Goal: Task Accomplishment & Management: Use online tool/utility

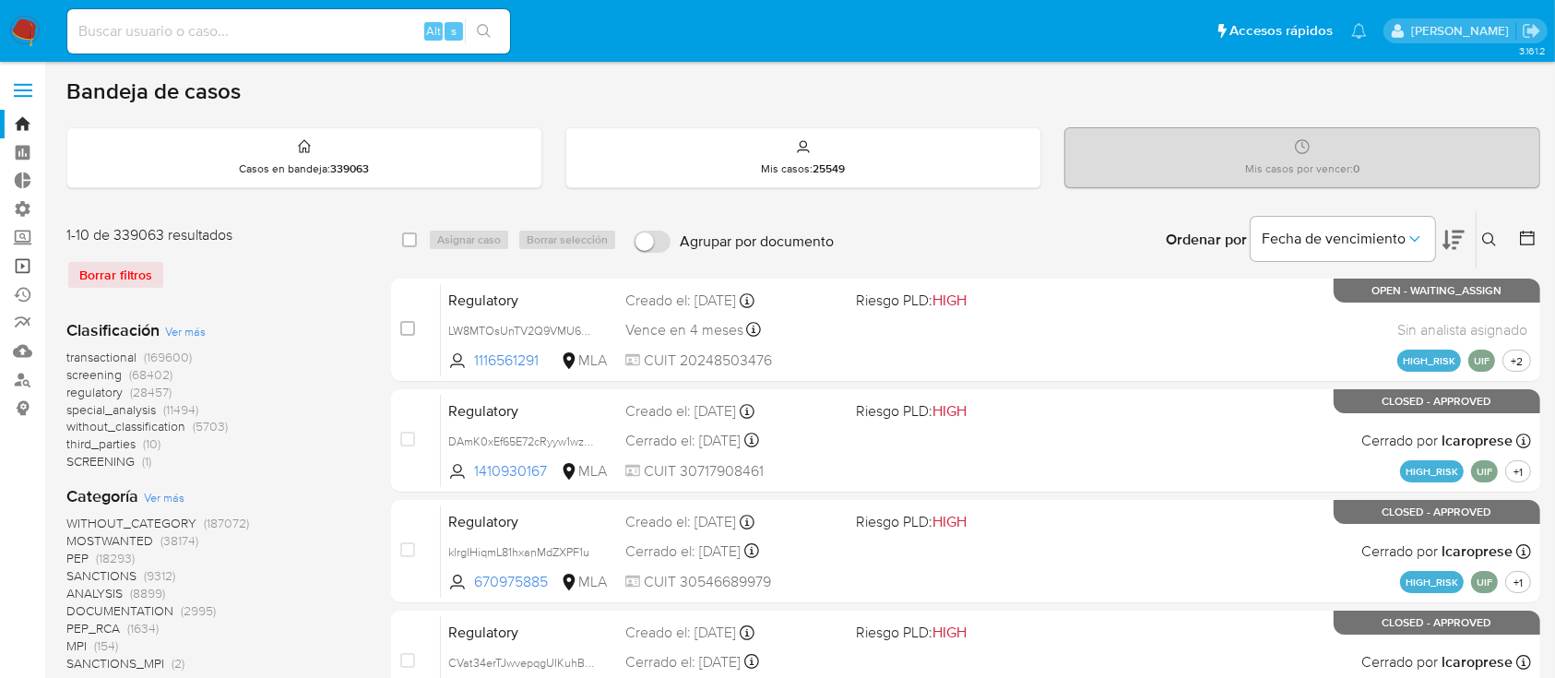
click at [22, 268] on link "Operaciones masivas" at bounding box center [109, 266] width 219 height 29
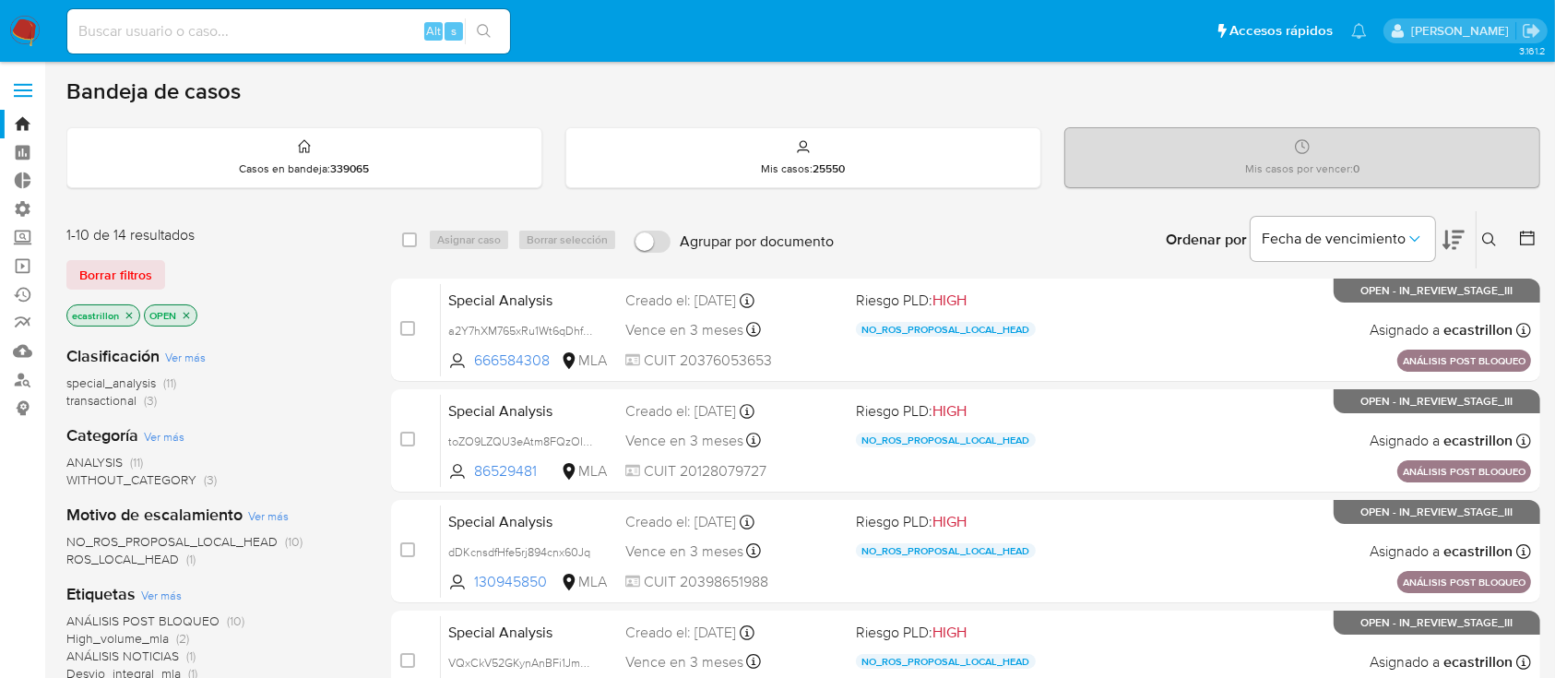
click at [84, 265] on span "Borrar filtros" at bounding box center [115, 275] width 73 height 26
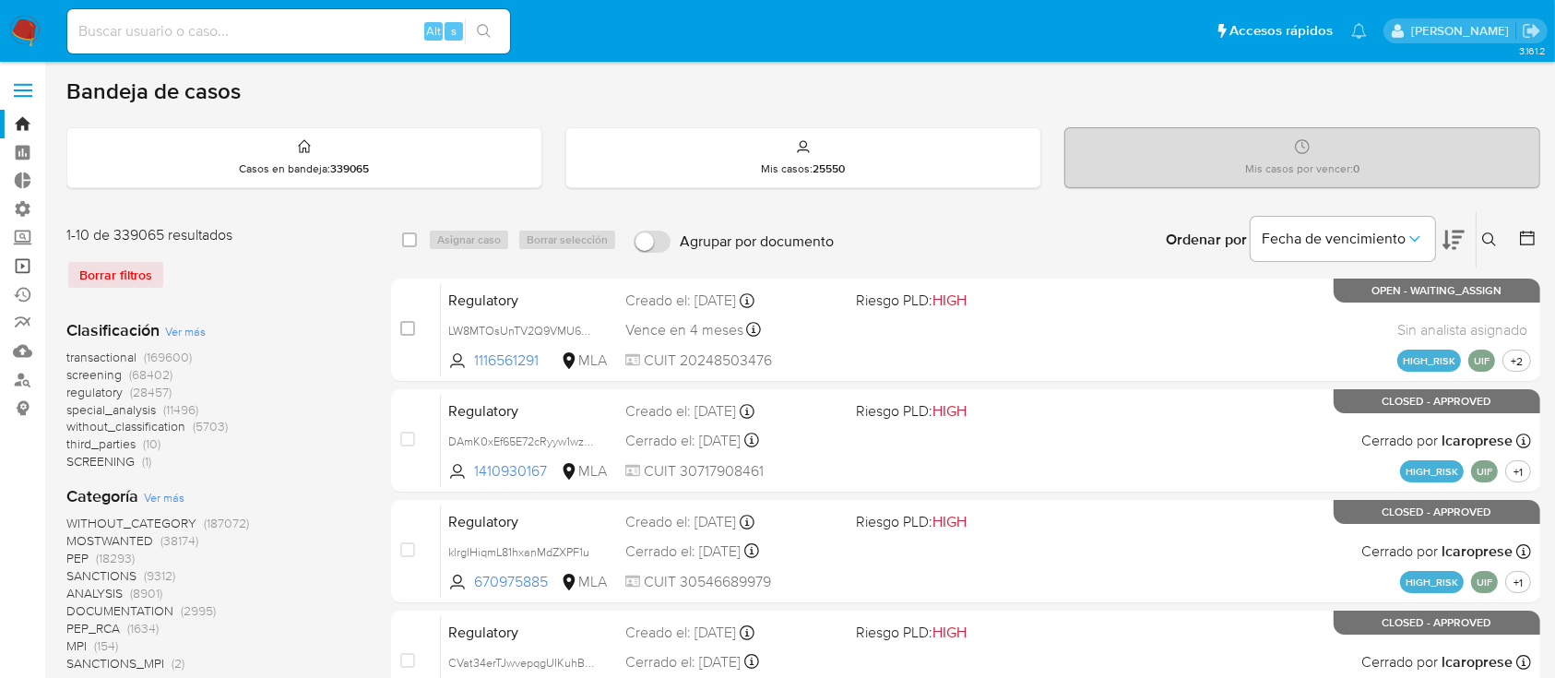
click at [16, 272] on link "Operaciones masivas" at bounding box center [109, 266] width 219 height 29
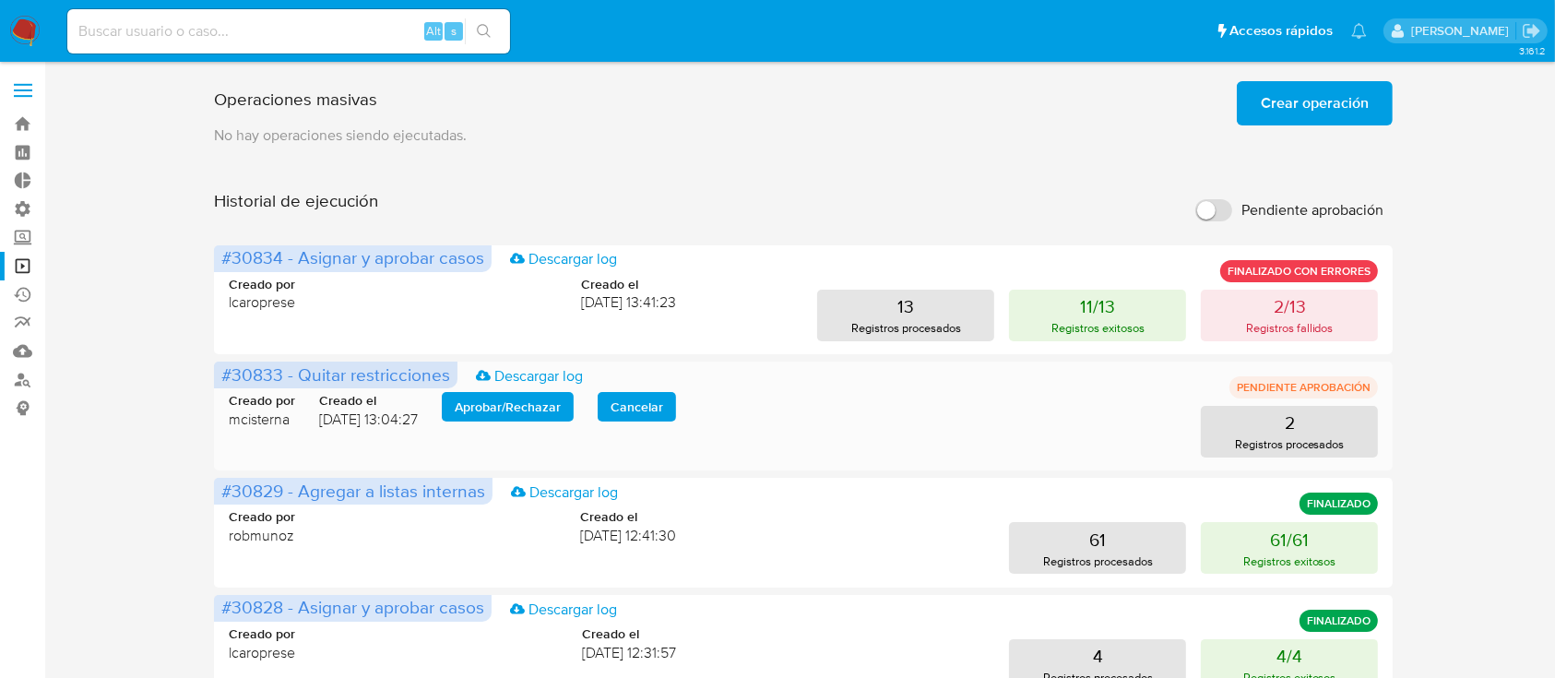
click at [524, 397] on span "Aprobar / Rechazar" at bounding box center [508, 407] width 106 height 26
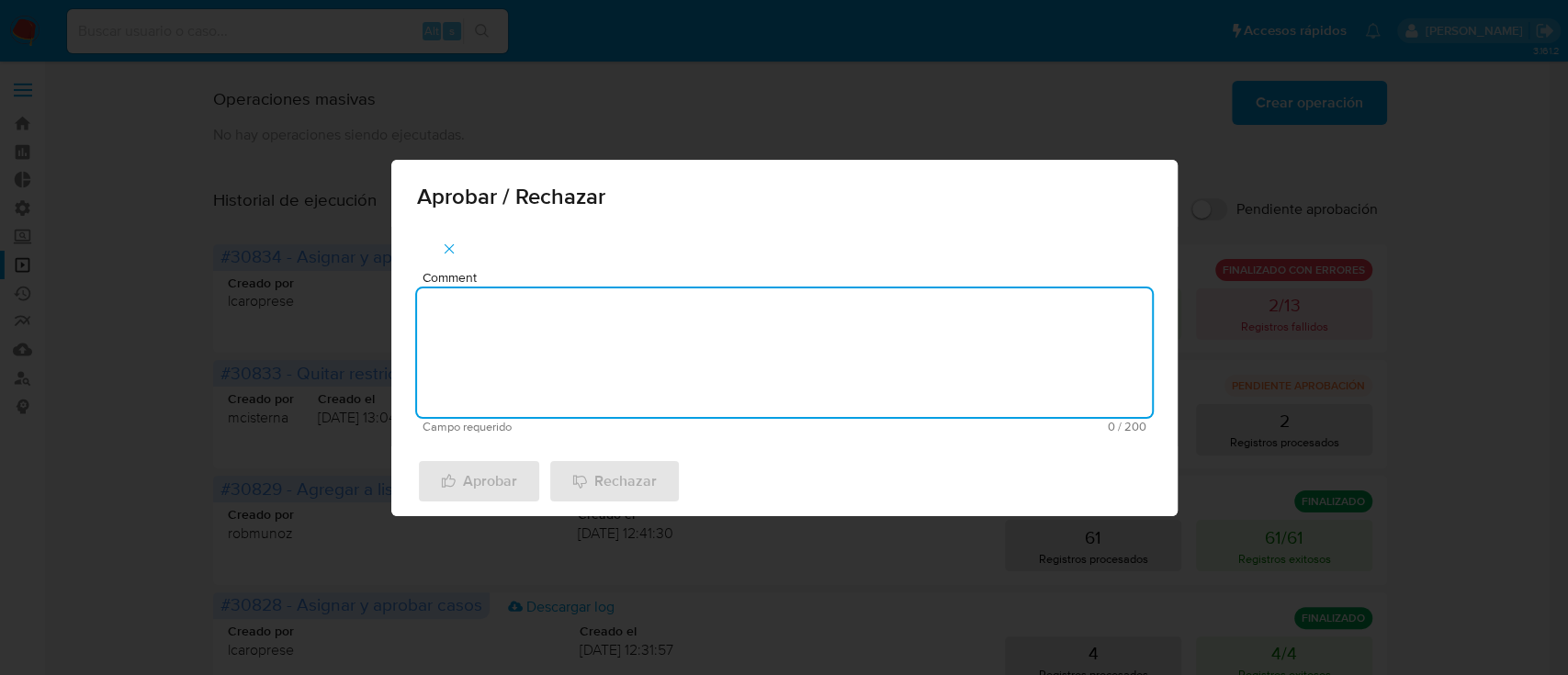
click at [621, 343] on textarea "Comment" at bounding box center [785, 352] width 735 height 128
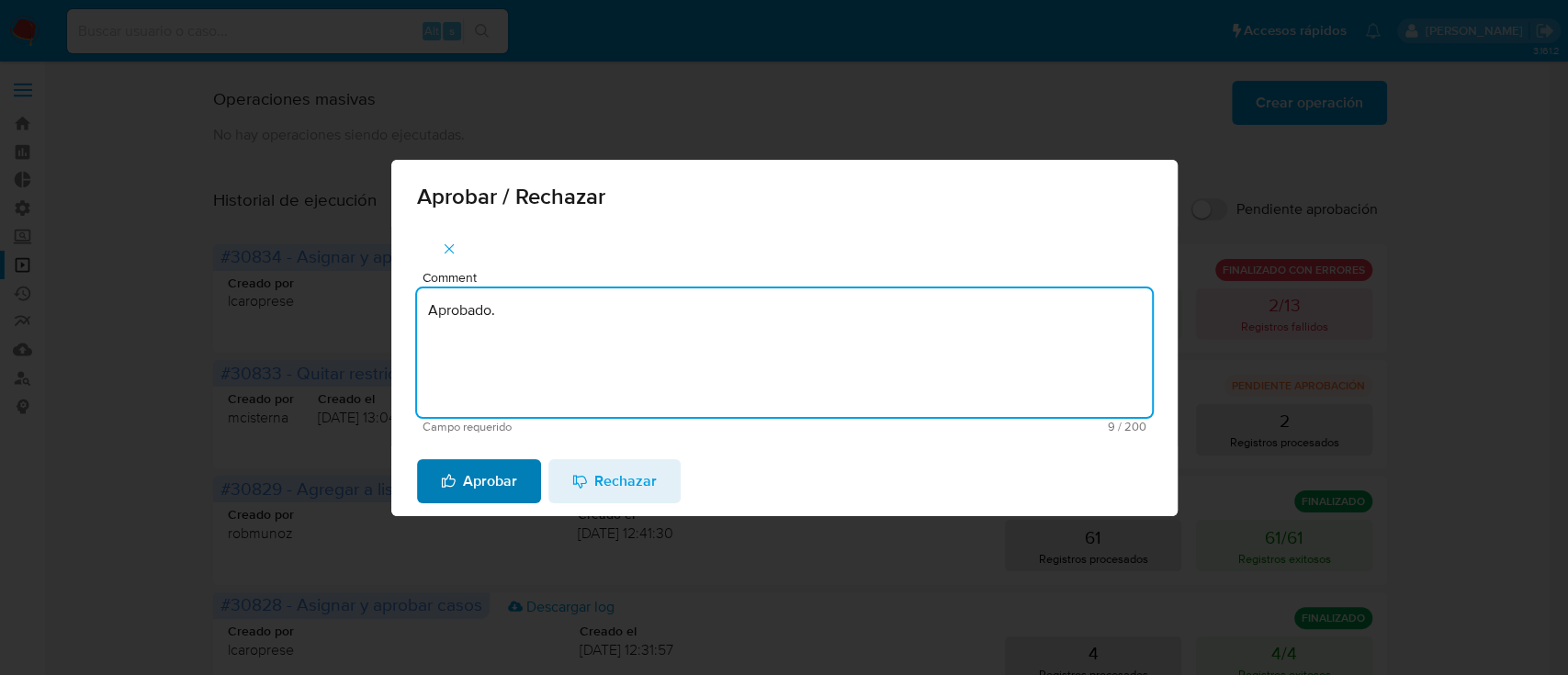
type textarea "Aprobado."
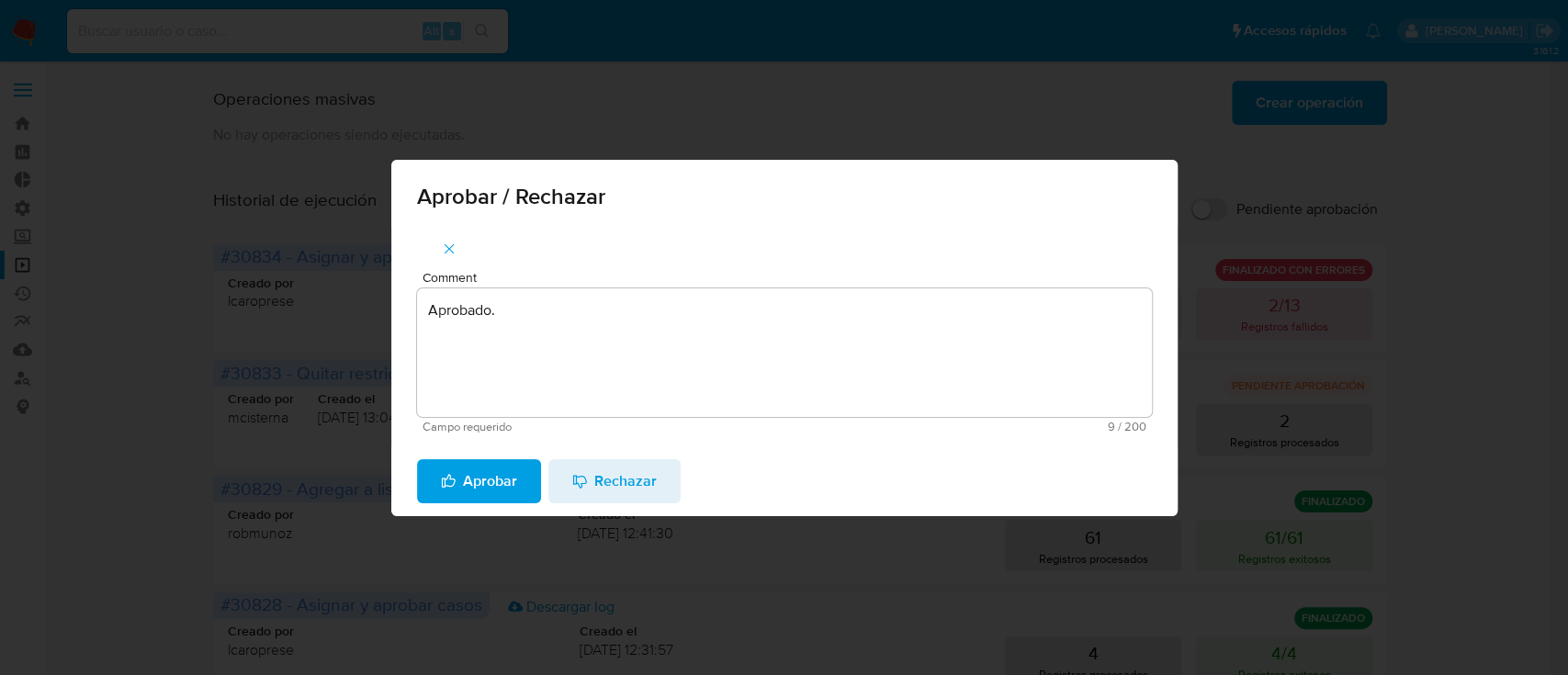
click at [466, 493] on span "Aprobar" at bounding box center [479, 481] width 77 height 41
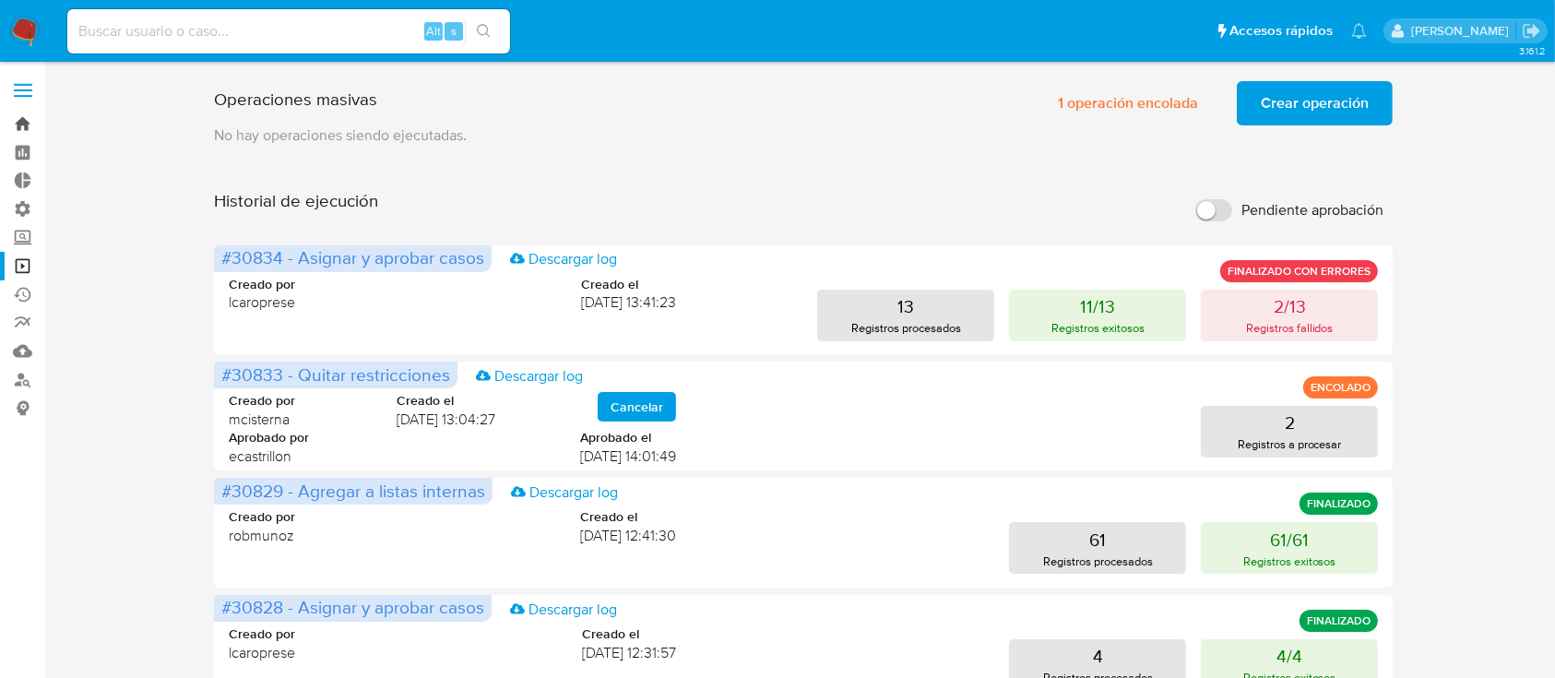
click at [25, 125] on link "Bandeja" at bounding box center [109, 124] width 219 height 29
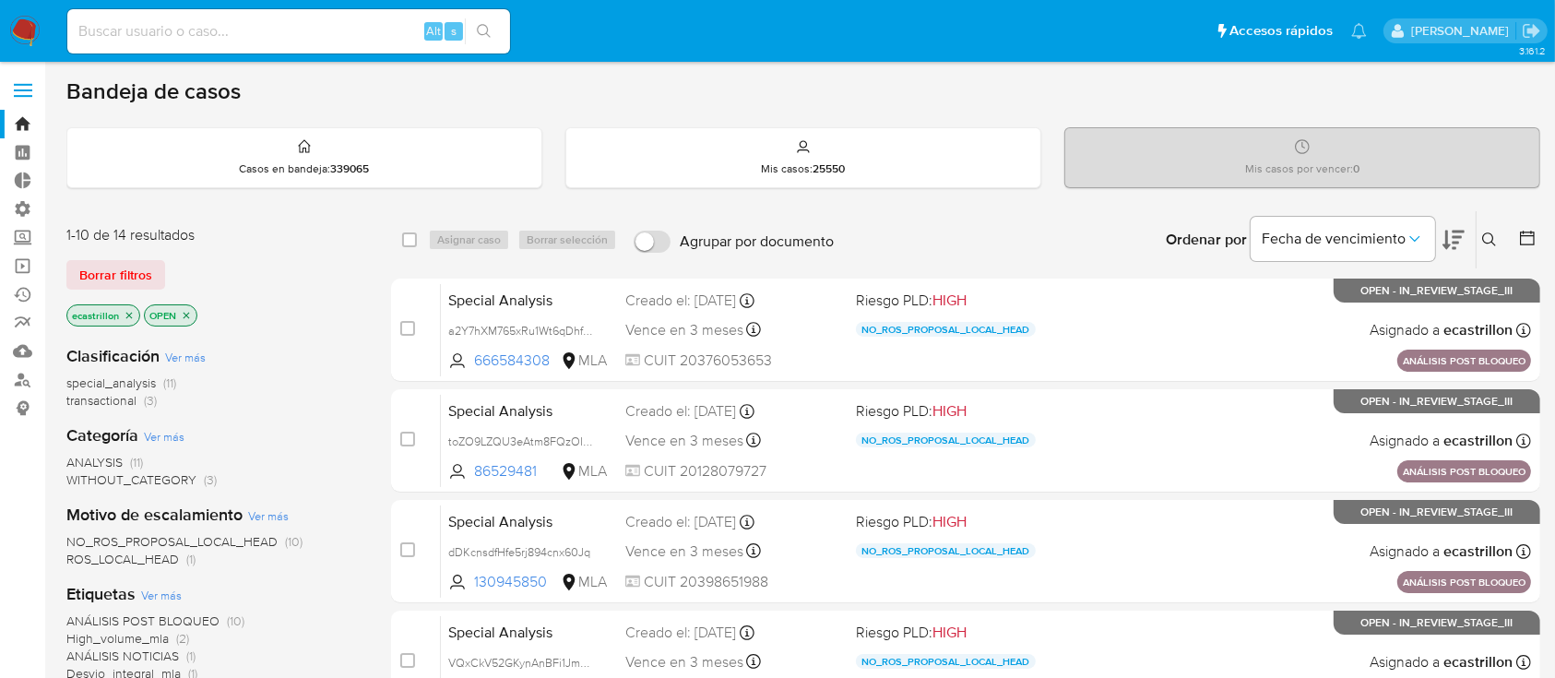
click at [1485, 233] on icon at bounding box center [1489, 239] width 15 height 15
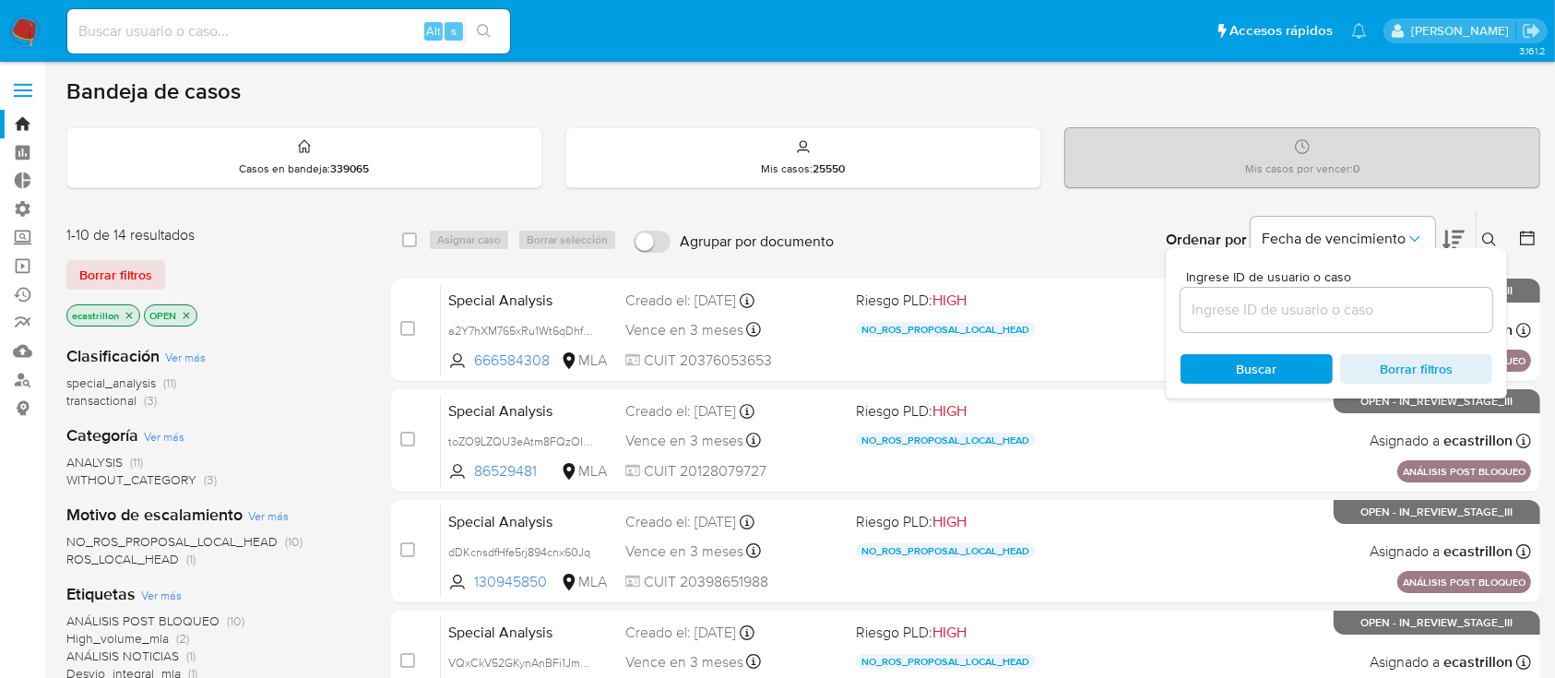
click at [1310, 314] on input at bounding box center [1336, 310] width 312 height 24
type input "2254647191"
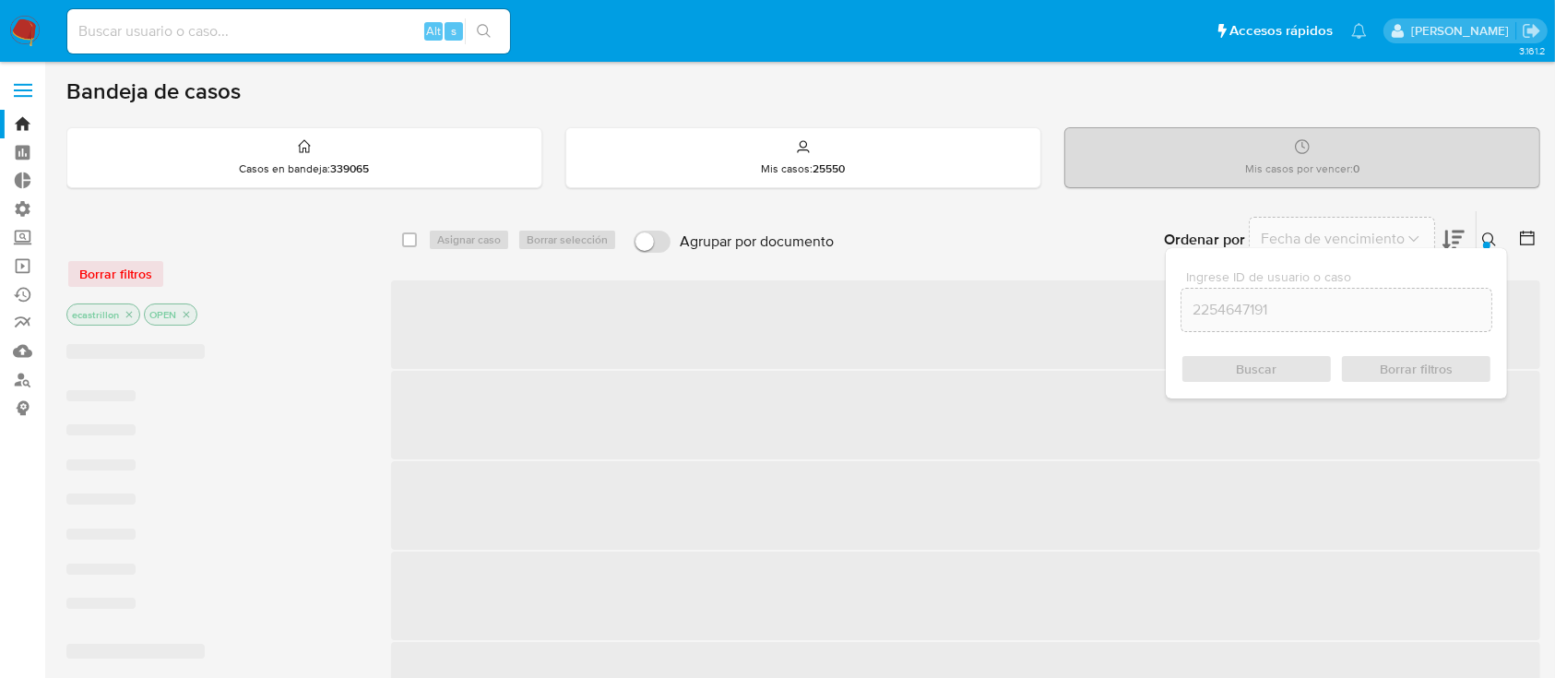
click at [97, 284] on div "Borrar filtros" at bounding box center [213, 274] width 295 height 30
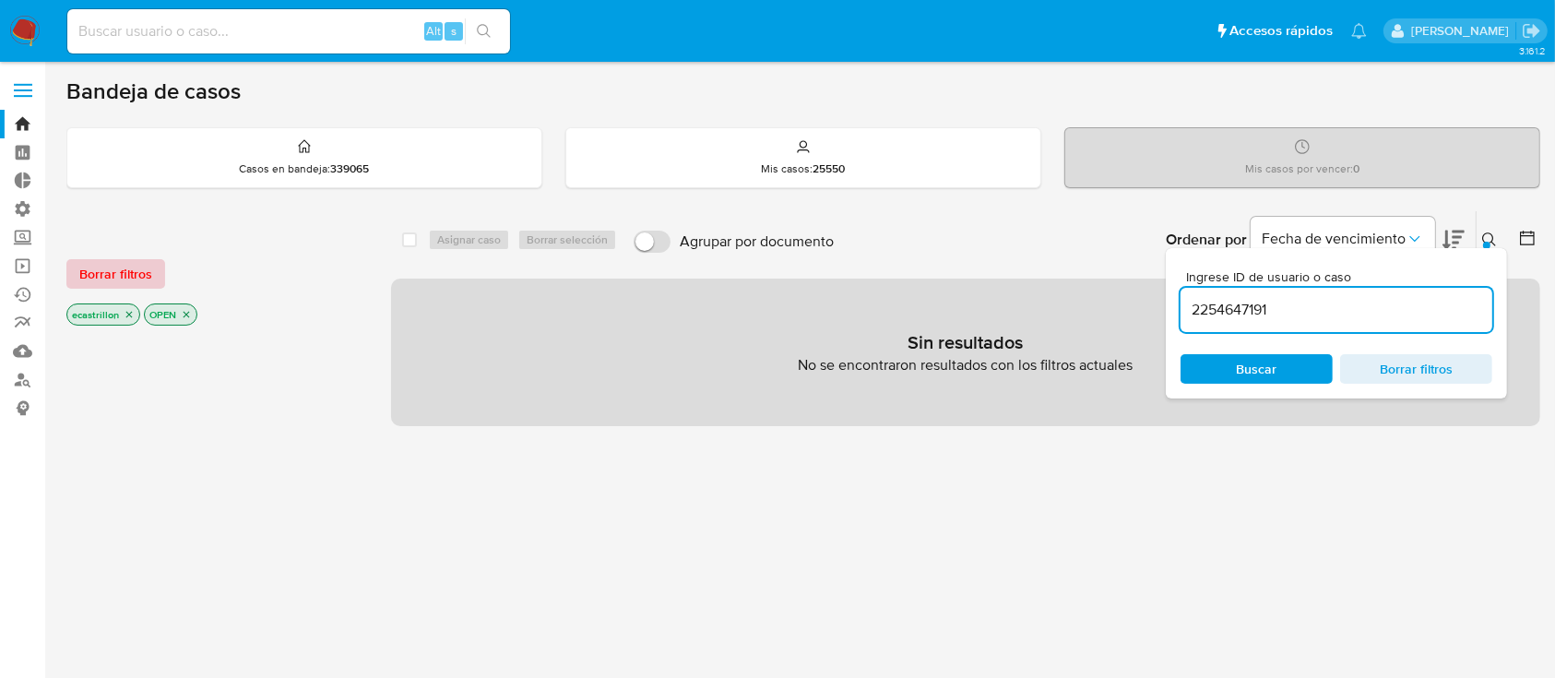
click at [113, 275] on span "Borrar filtros" at bounding box center [115, 274] width 73 height 26
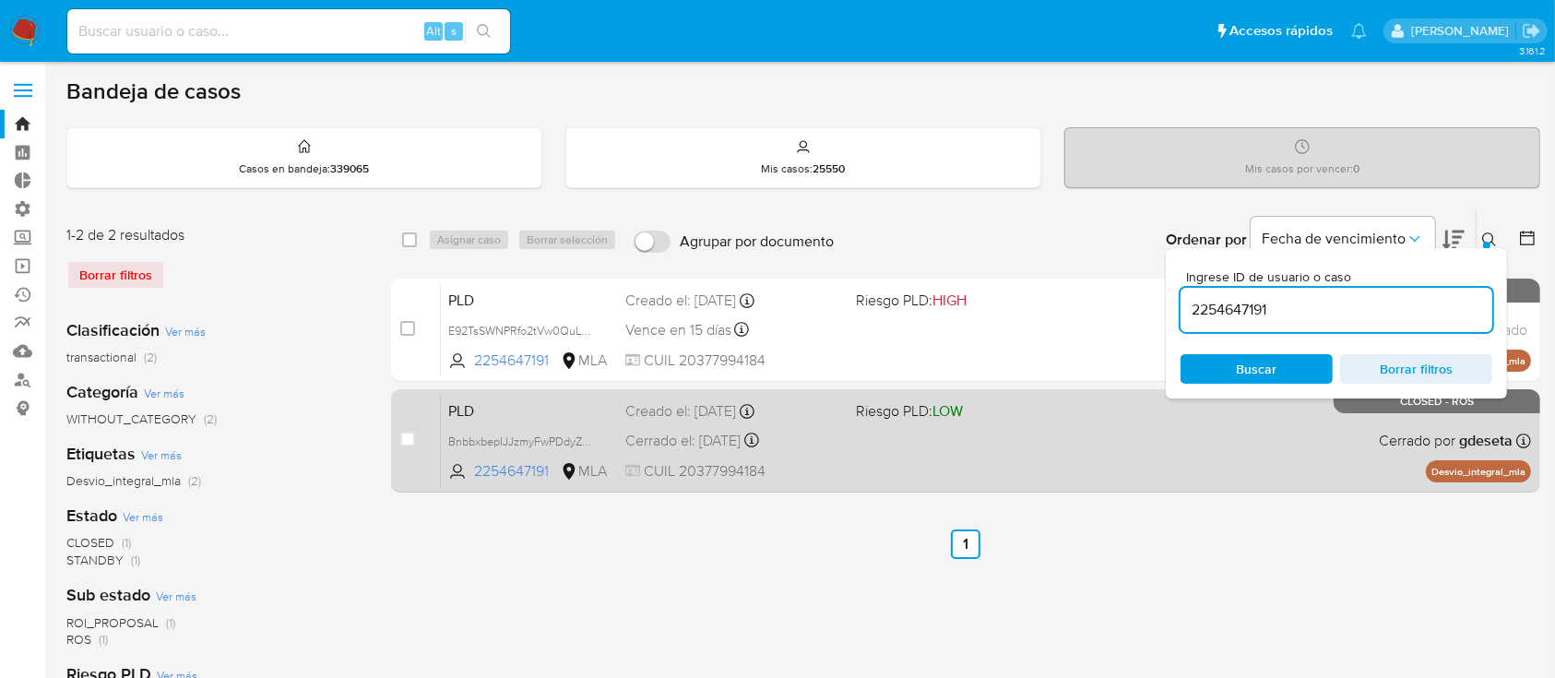
click at [1110, 468] on div "PLD BnbbxbepIJJzmyFwPDdyZquV 2254647191 MLA Riesgo PLD: LOW Creado el: 12/05/20…" at bounding box center [986, 440] width 1090 height 93
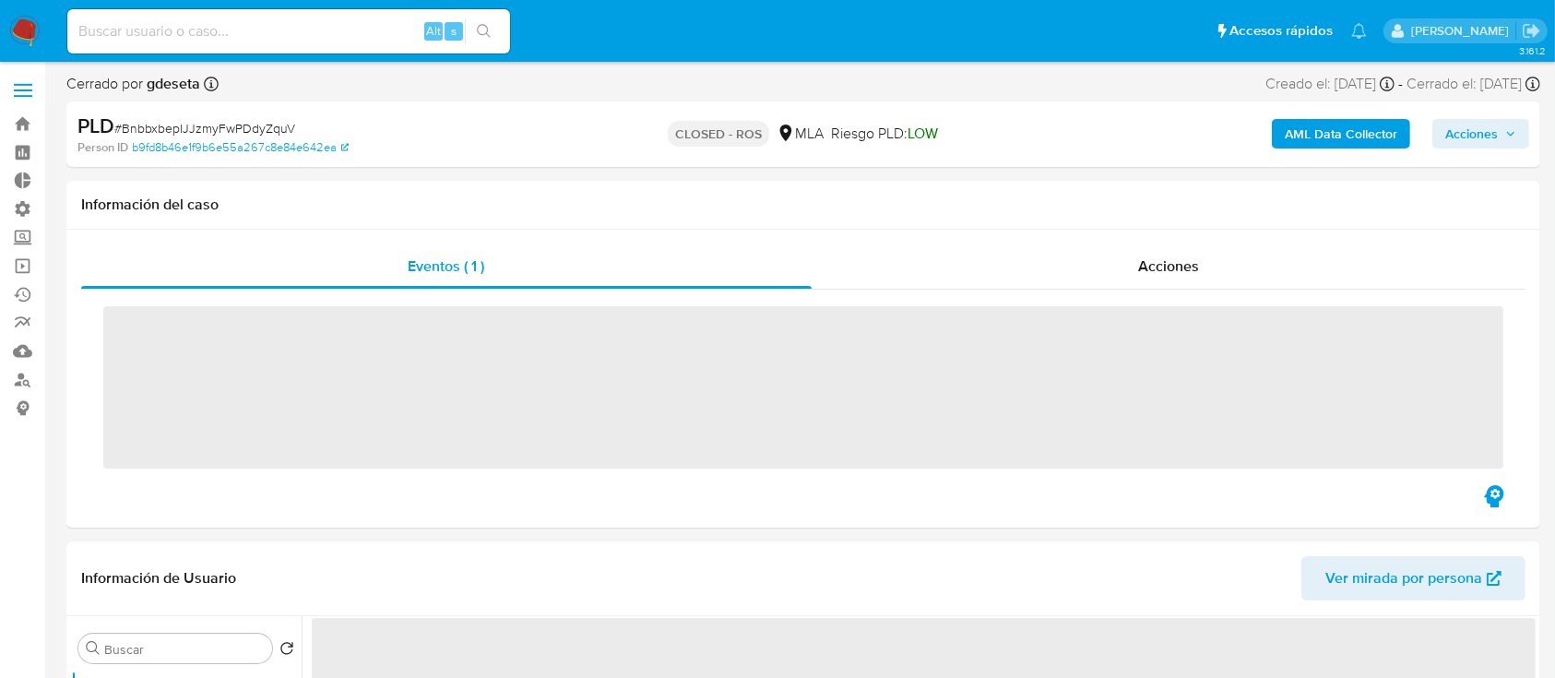
click at [1112, 277] on div "Acciones" at bounding box center [1169, 266] width 715 height 44
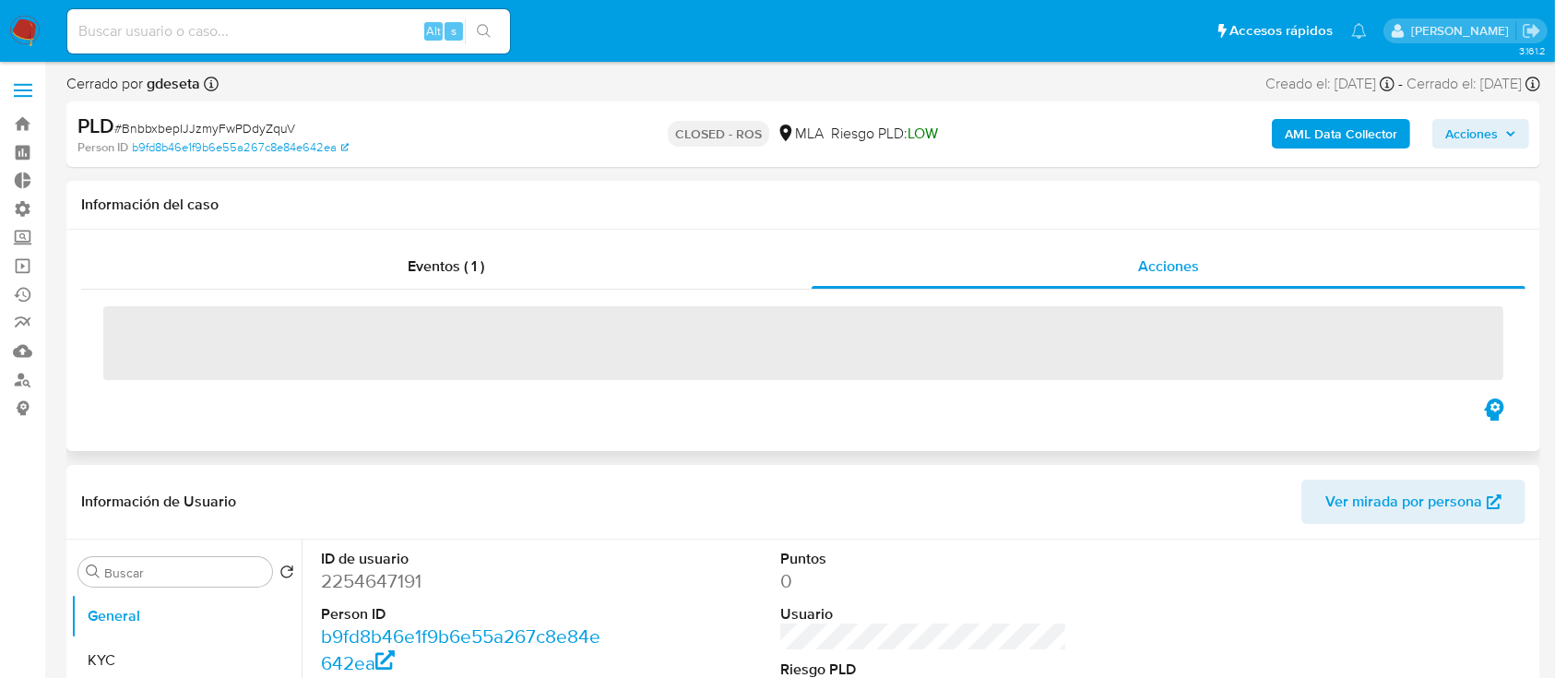
select select "10"
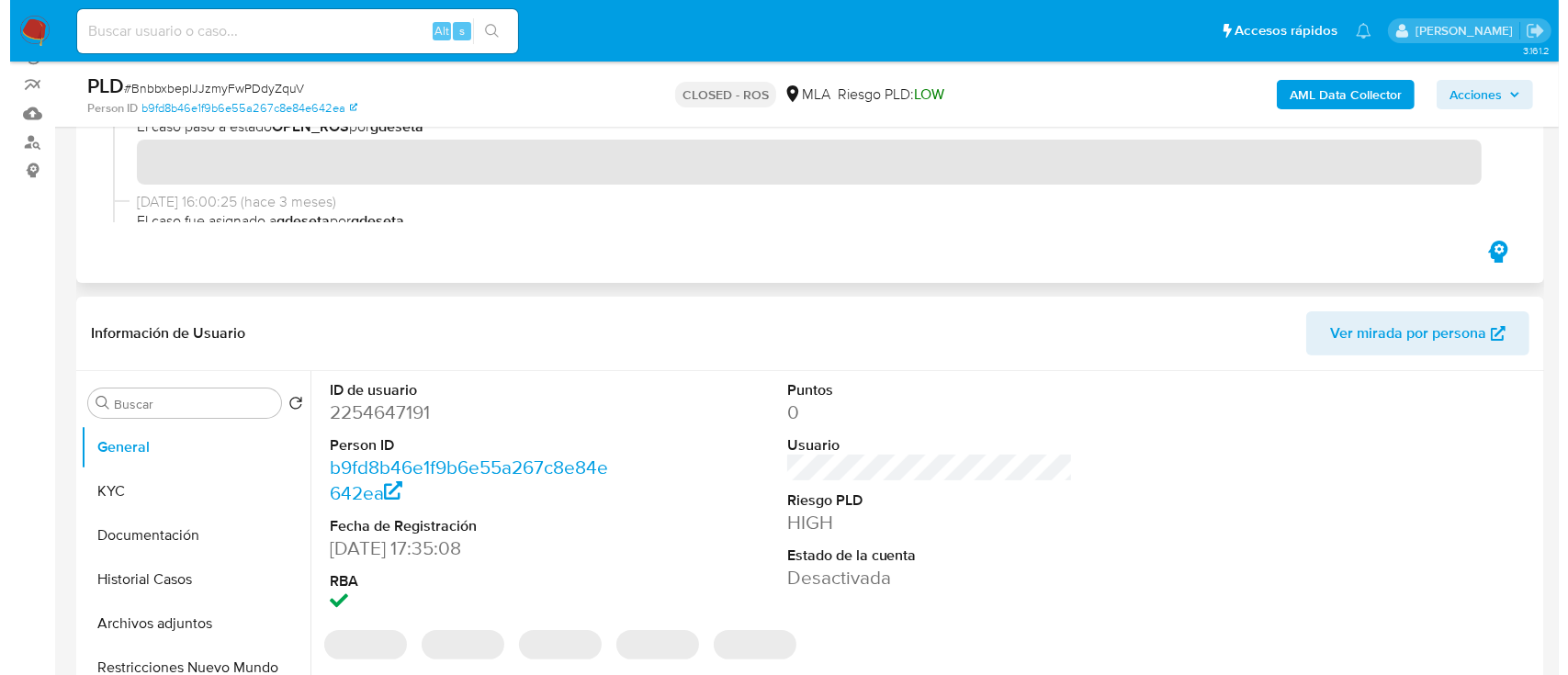
scroll to position [367, 0]
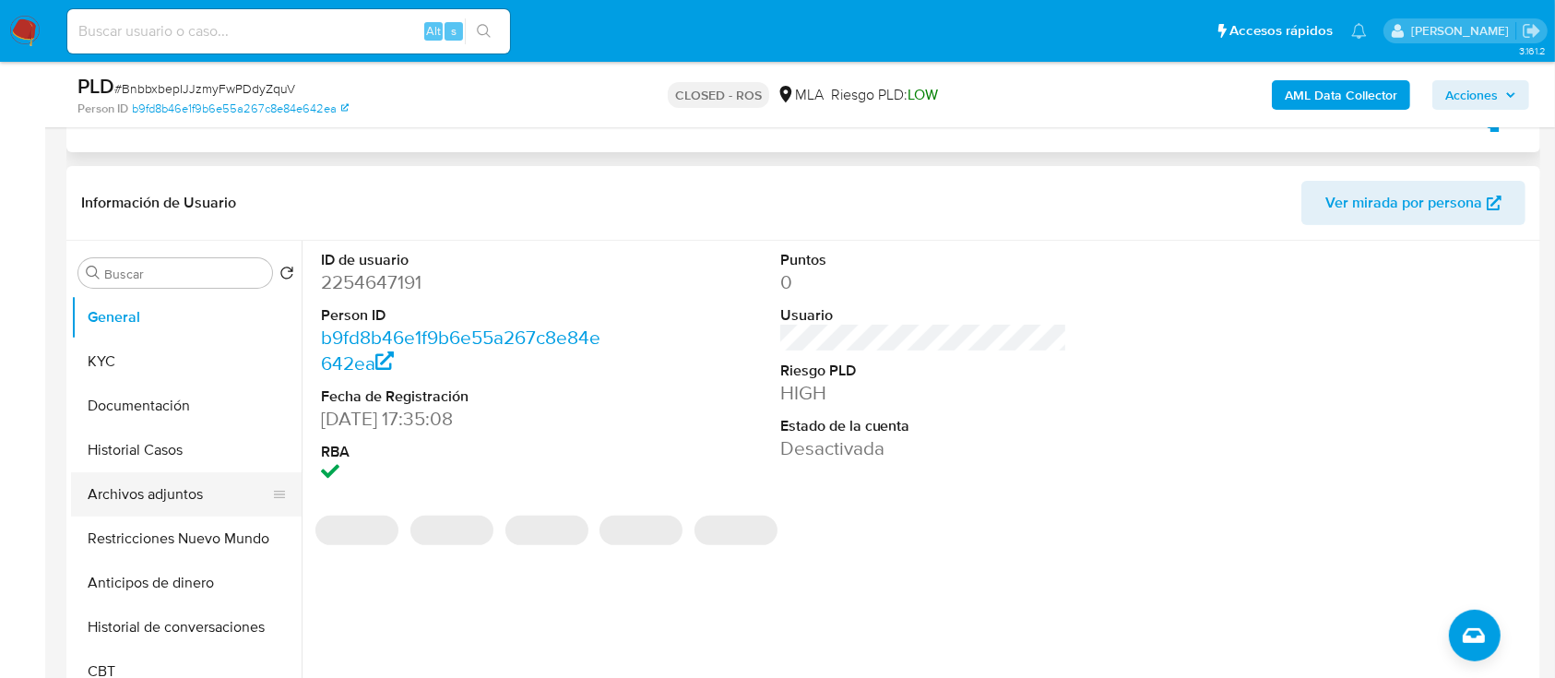
click at [86, 486] on button "Archivos adjuntos" at bounding box center [179, 494] width 216 height 44
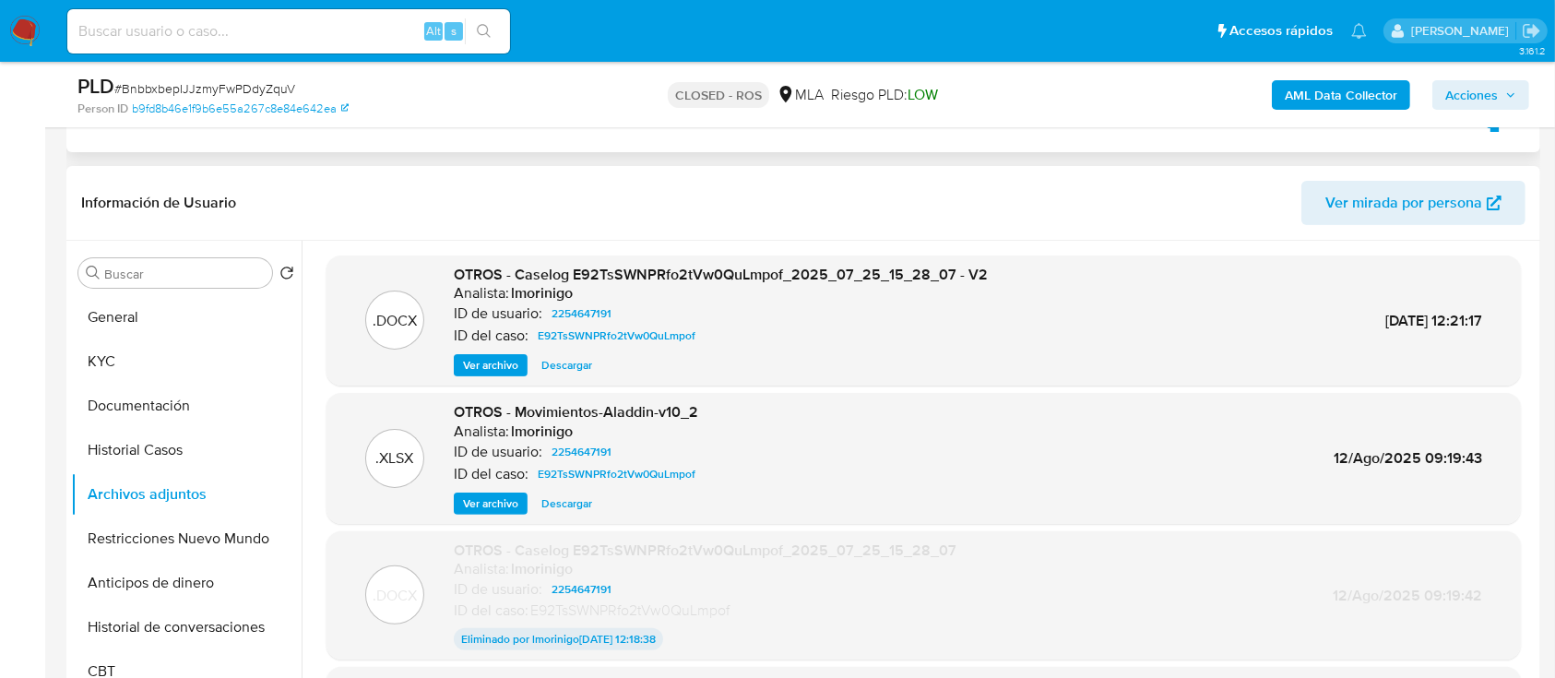
click at [512, 373] on span "Ver archivo" at bounding box center [490, 365] width 55 height 18
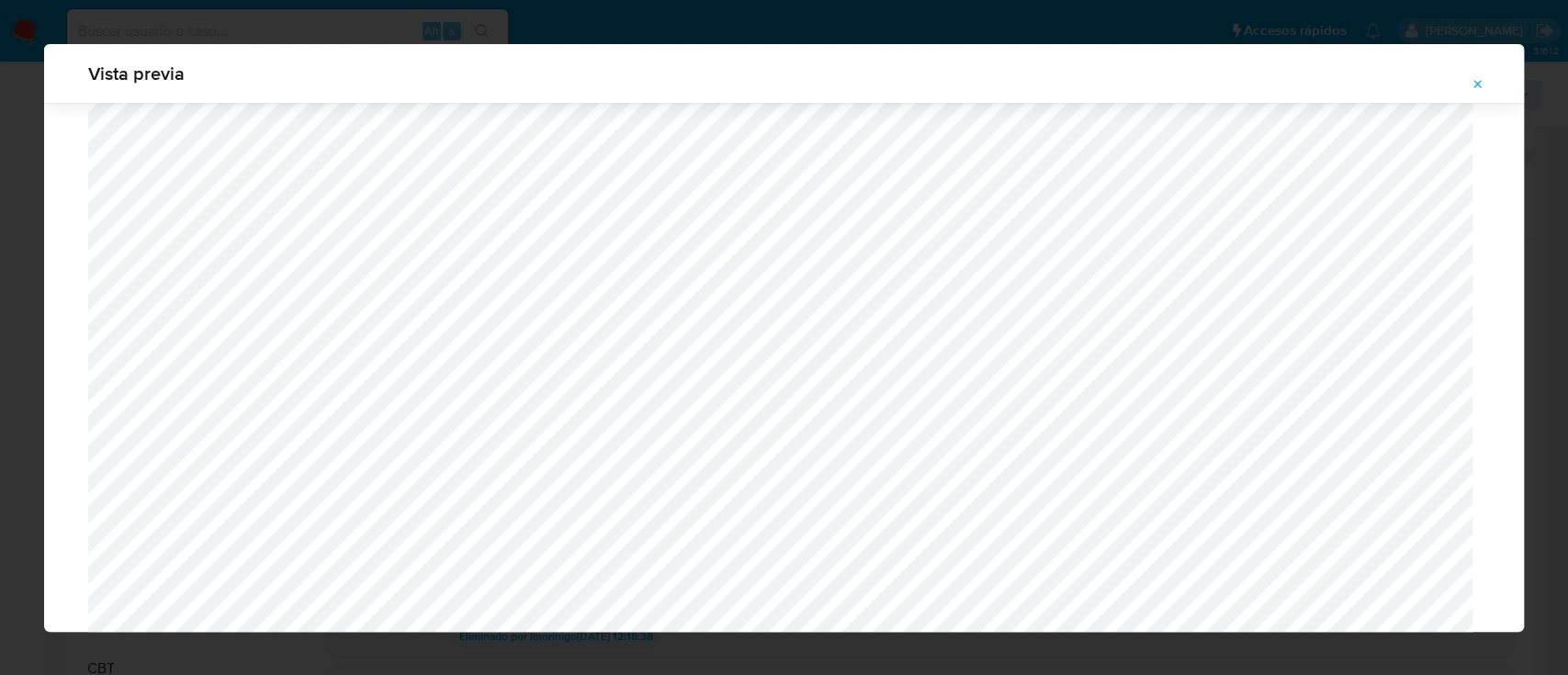
scroll to position [1554, 0]
click at [1483, 86] on icon "Attachment preview" at bounding box center [1477, 84] width 15 height 15
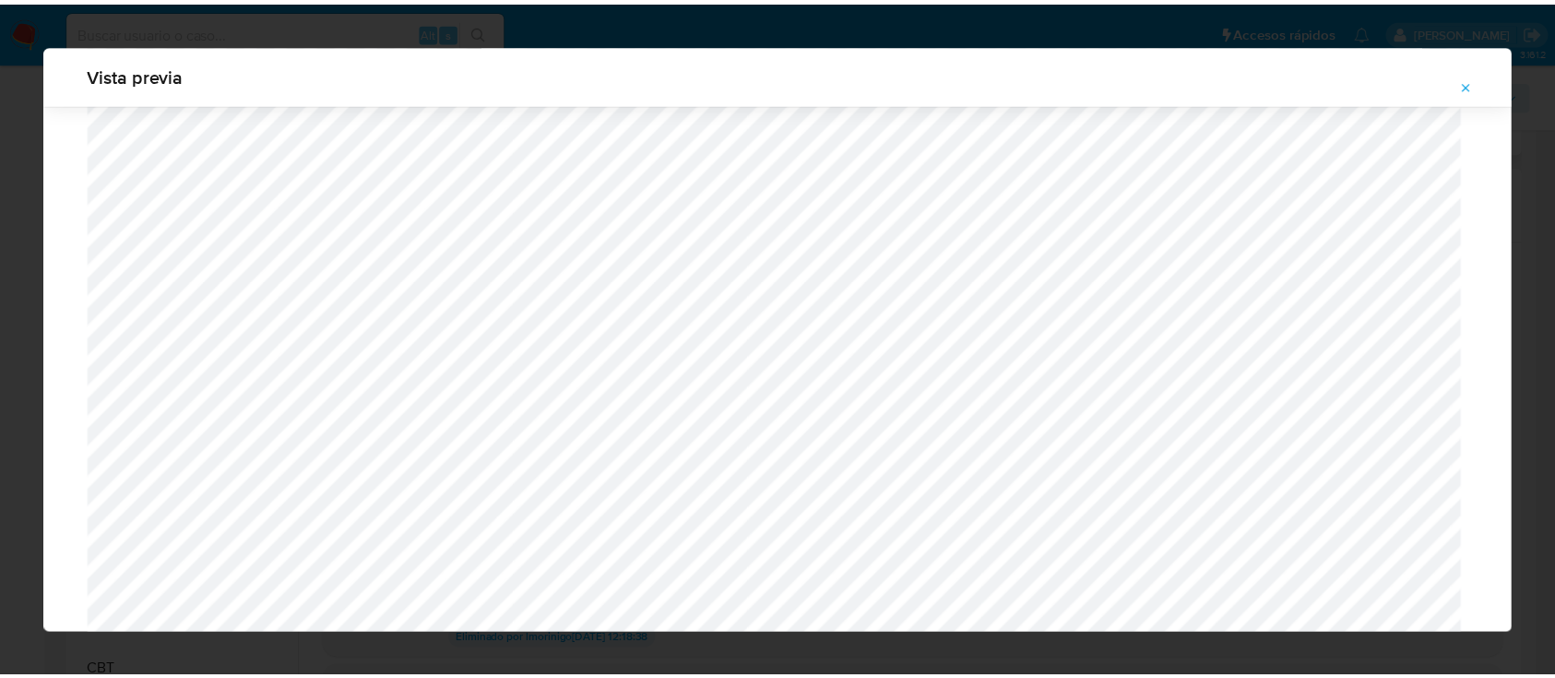
scroll to position [59, 0]
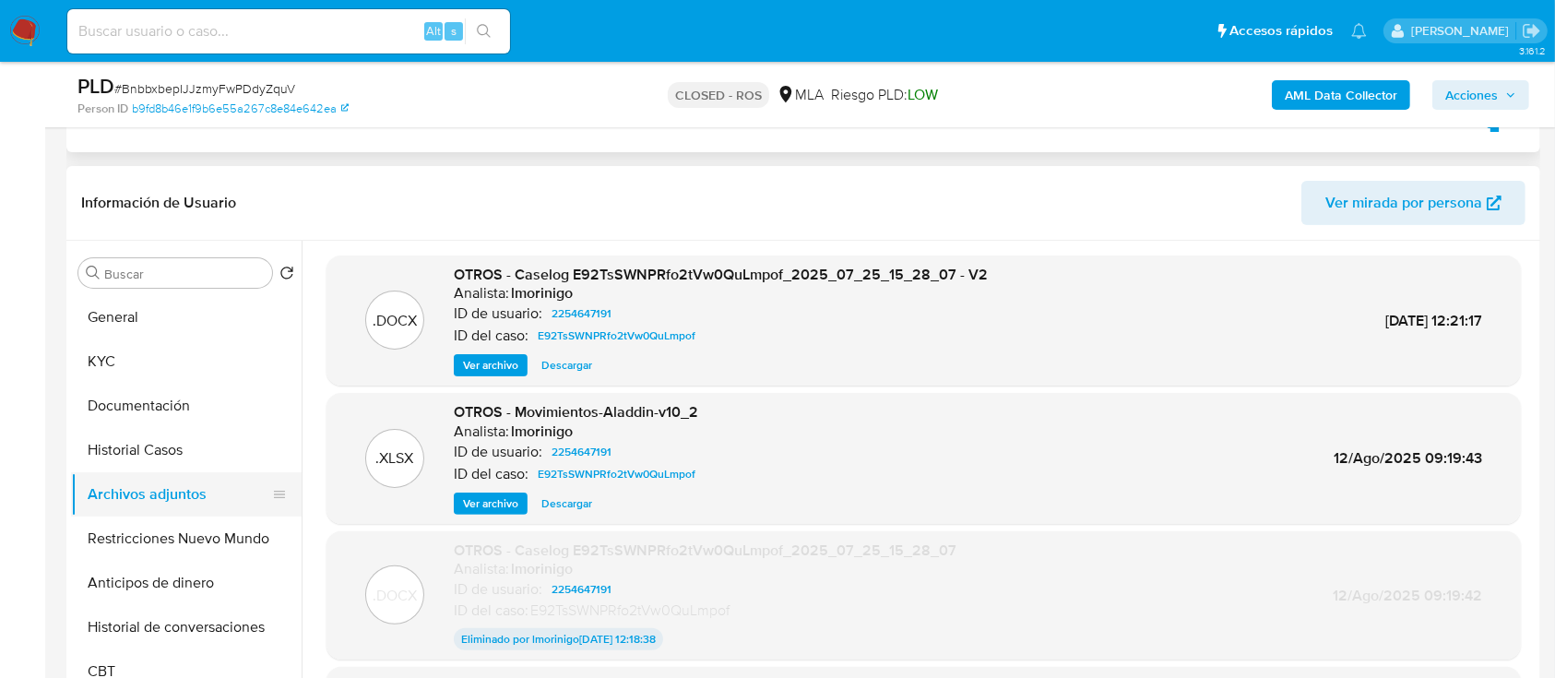
click at [172, 486] on button "Archivos adjuntos" at bounding box center [179, 494] width 216 height 44
click at [166, 457] on button "Historial Casos" at bounding box center [179, 450] width 216 height 44
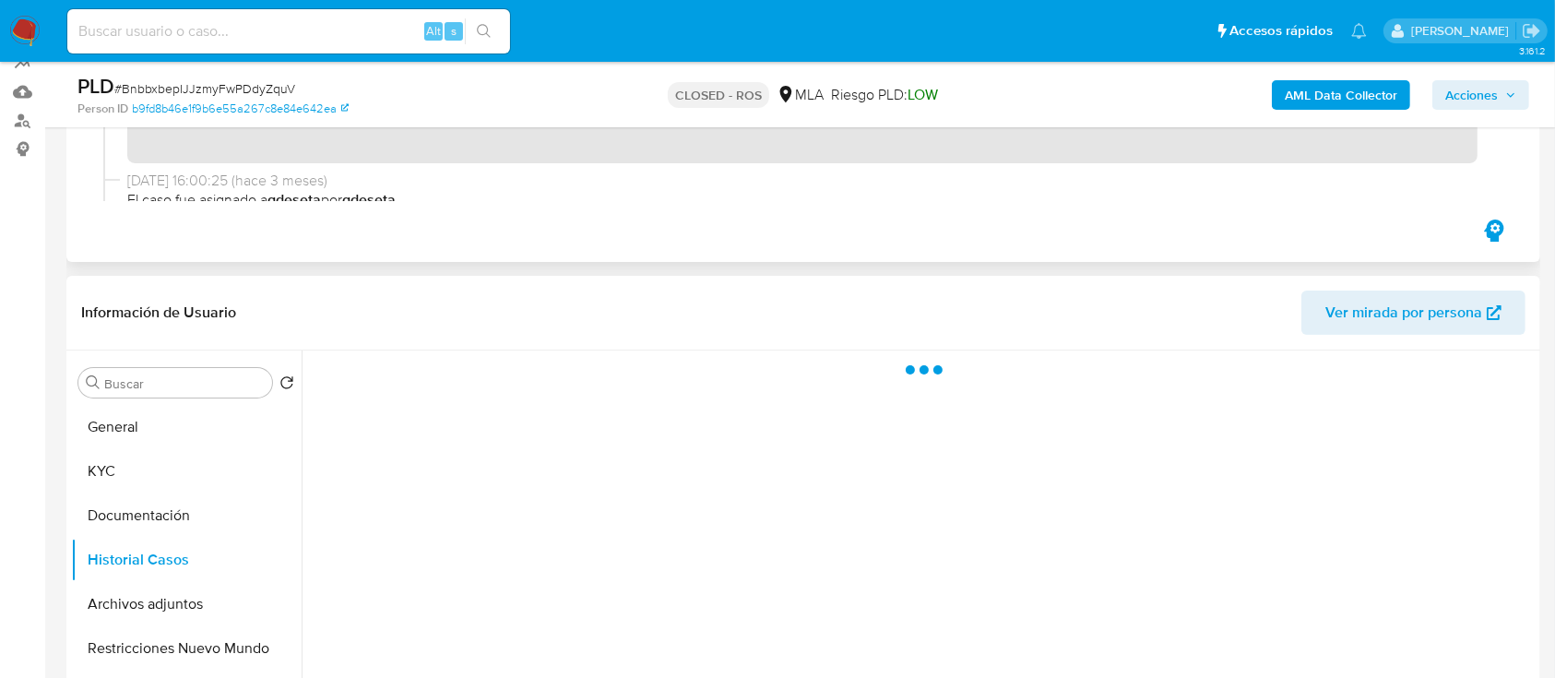
scroll to position [123, 0]
